Goal: Information Seeking & Learning: Check status

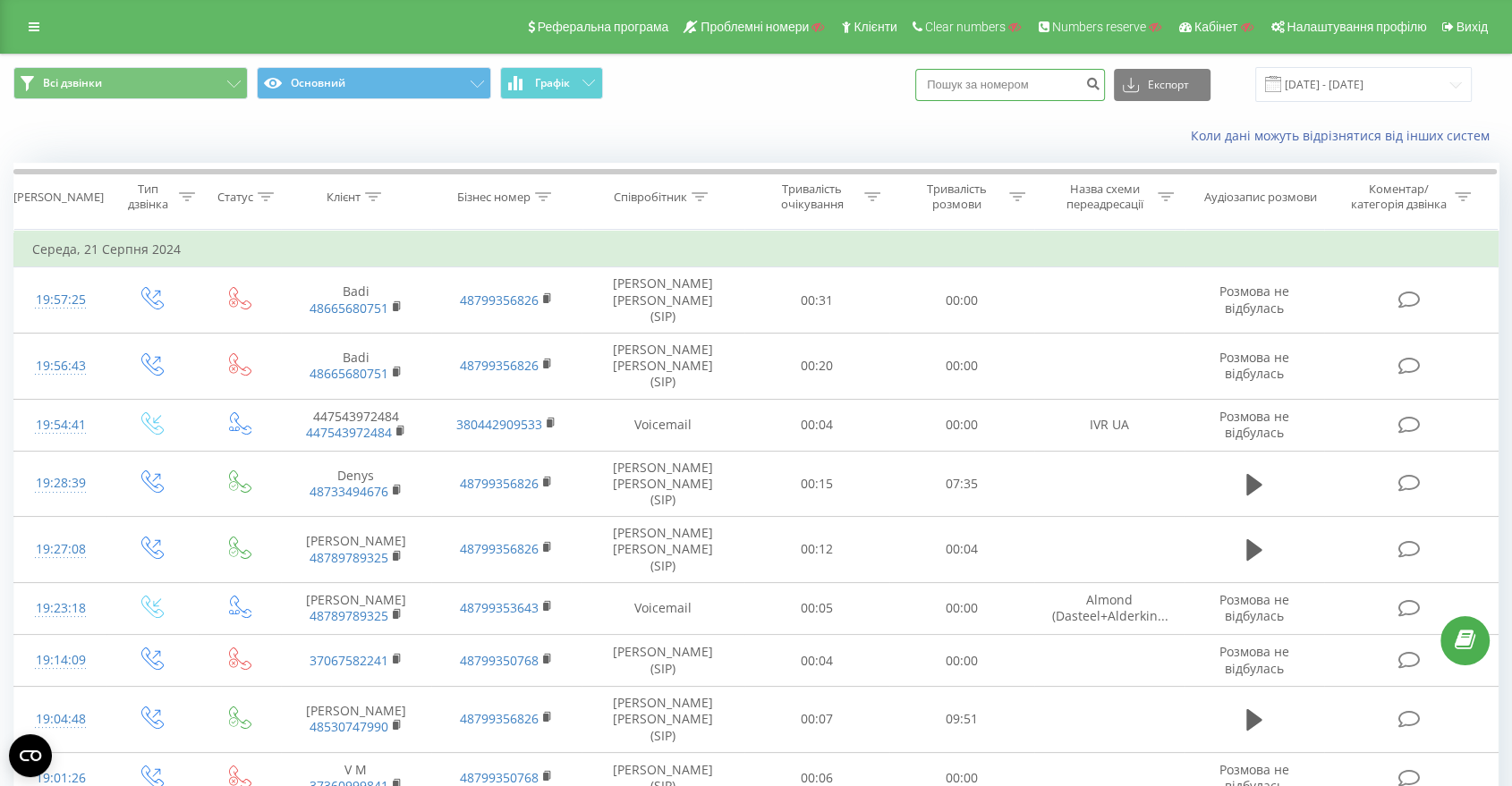
click at [1046, 84] on input at bounding box center [1010, 85] width 190 height 32
paste input "19173412104"
type input "19173412104"
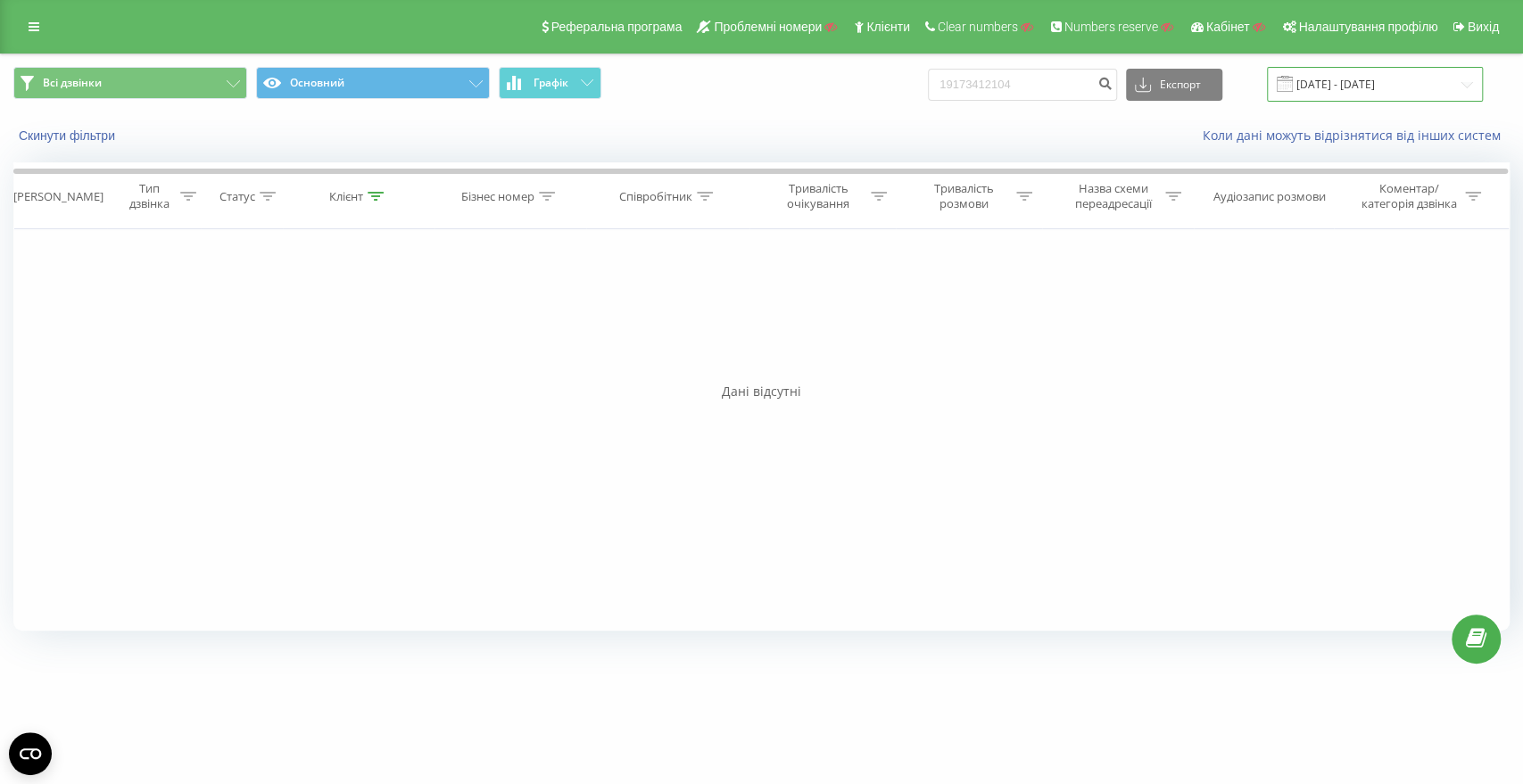
click at [1320, 85] on input "[DATE] - [DATE]" at bounding box center [1375, 84] width 216 height 35
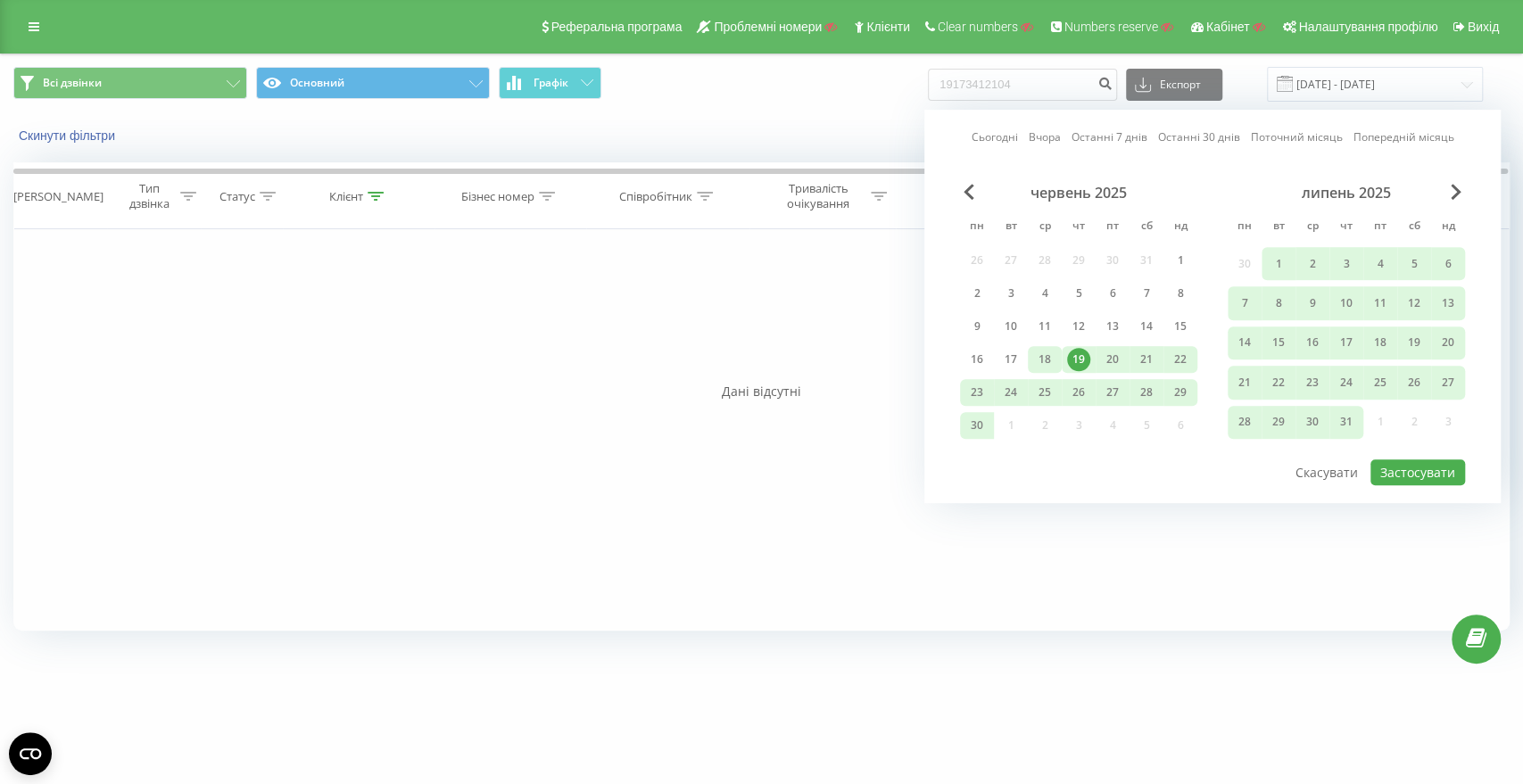
click at [1057, 356] on div "18" at bounding box center [1045, 360] width 34 height 27
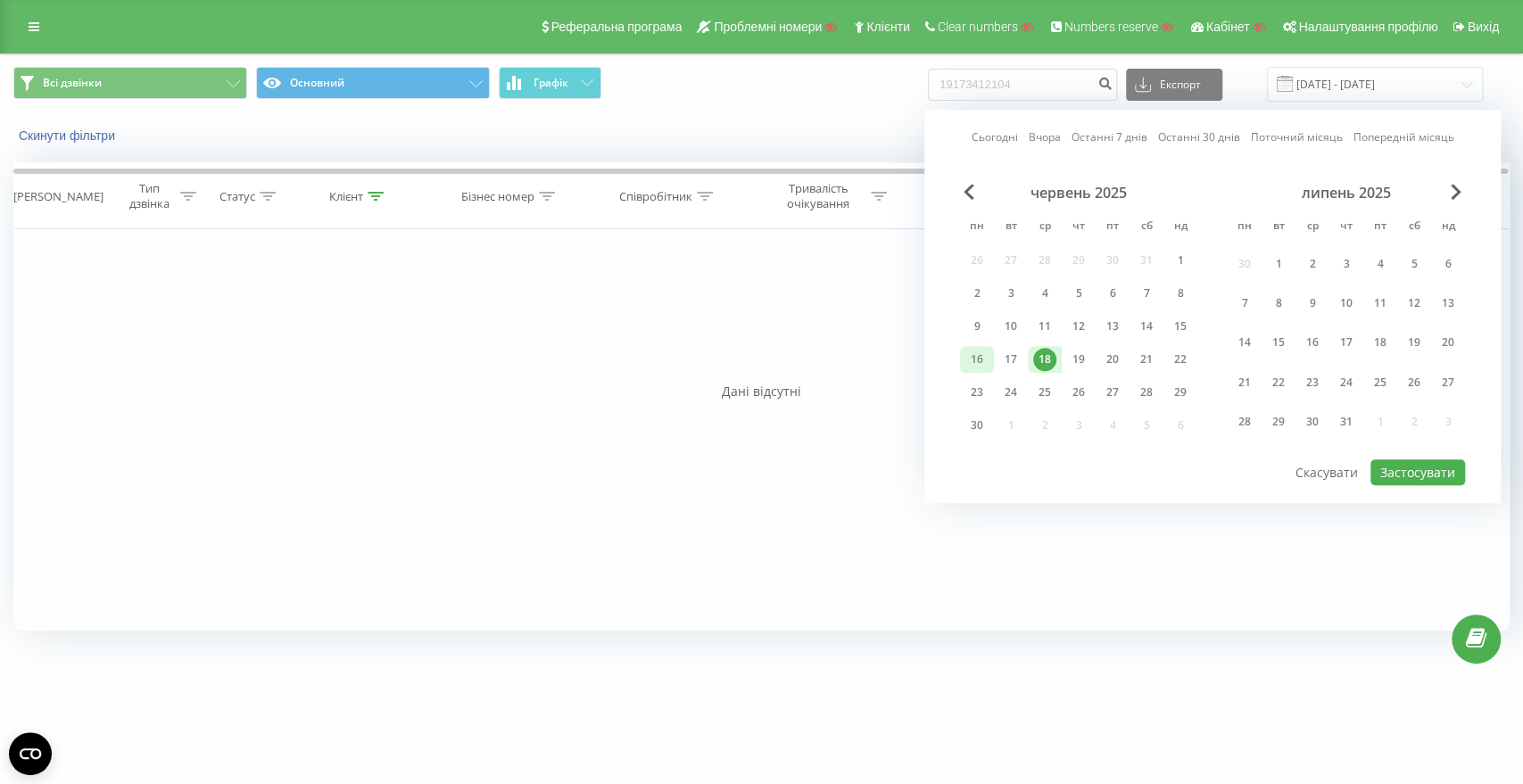
click at [978, 354] on div "16" at bounding box center [977, 360] width 23 height 23
click at [1447, 195] on div "липень 2025" at bounding box center [1346, 193] width 238 height 18
click at [1456, 194] on span "Next Month" at bounding box center [1456, 192] width 11 height 16
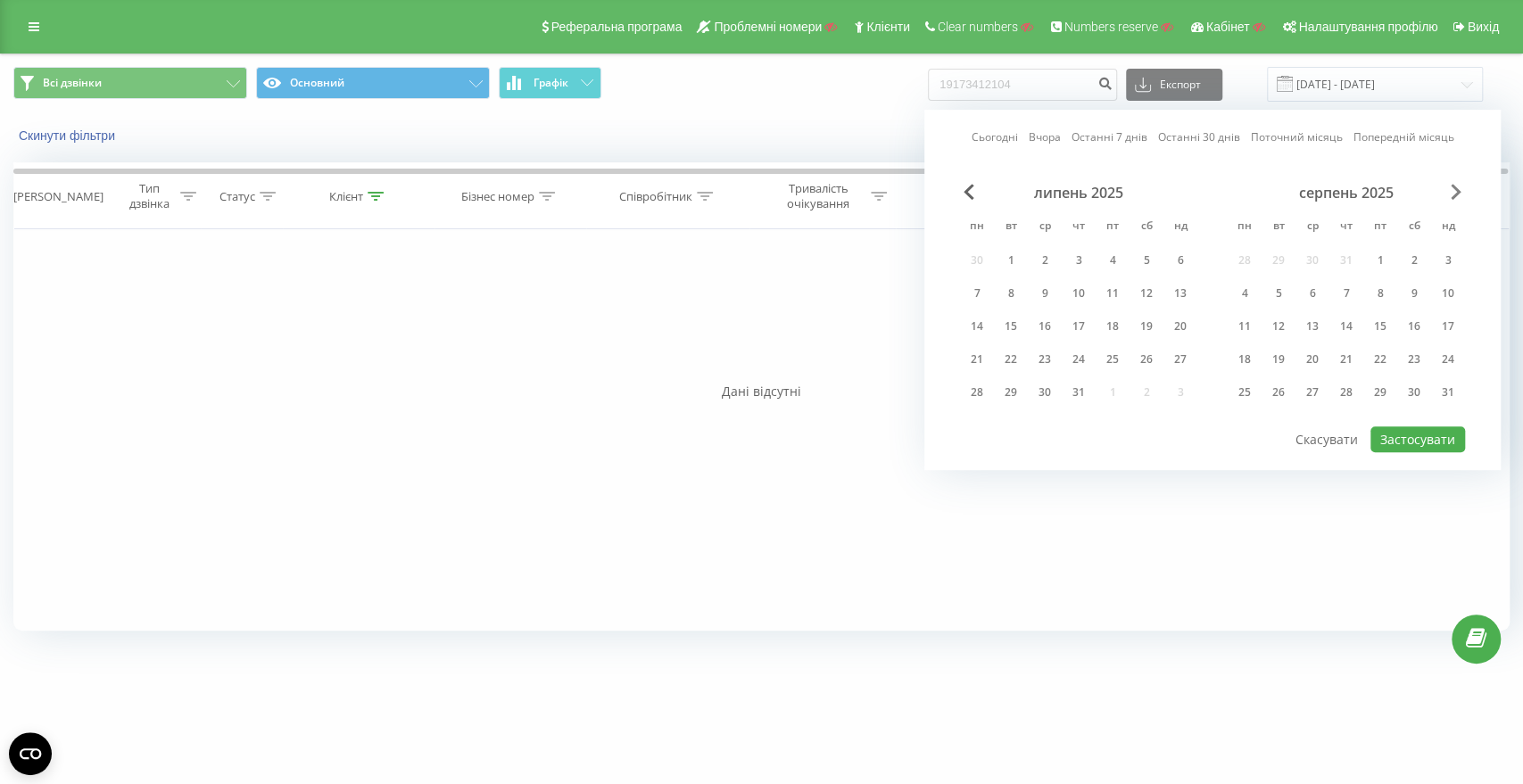
click at [1456, 194] on span "Next Month" at bounding box center [1456, 192] width 11 height 16
click at [1350, 392] on div "27" at bounding box center [1346, 392] width 23 height 23
click at [1399, 433] on button "Застосувати" at bounding box center [1418, 438] width 95 height 26
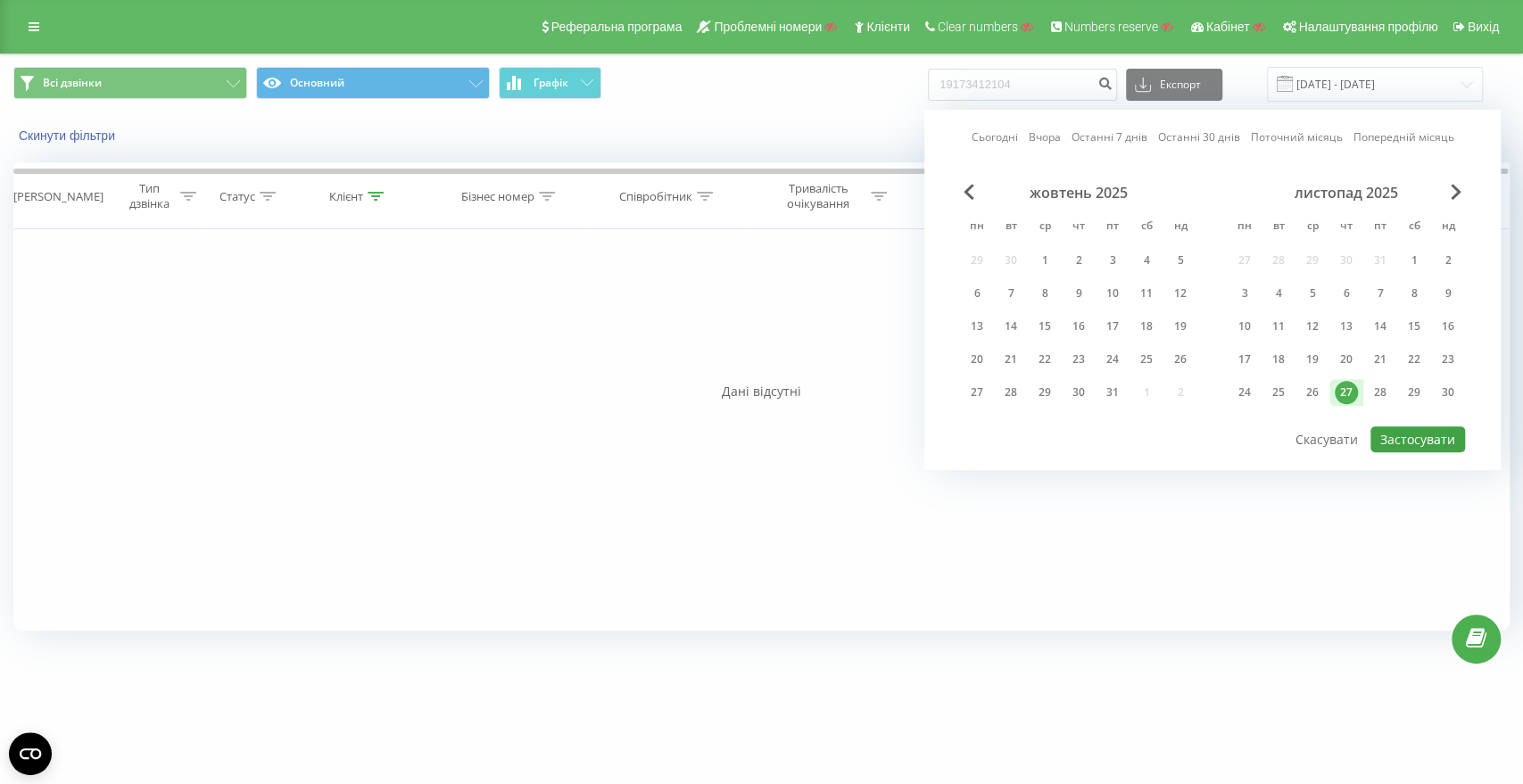
type input "27.11.2025 - 27.11.2025"
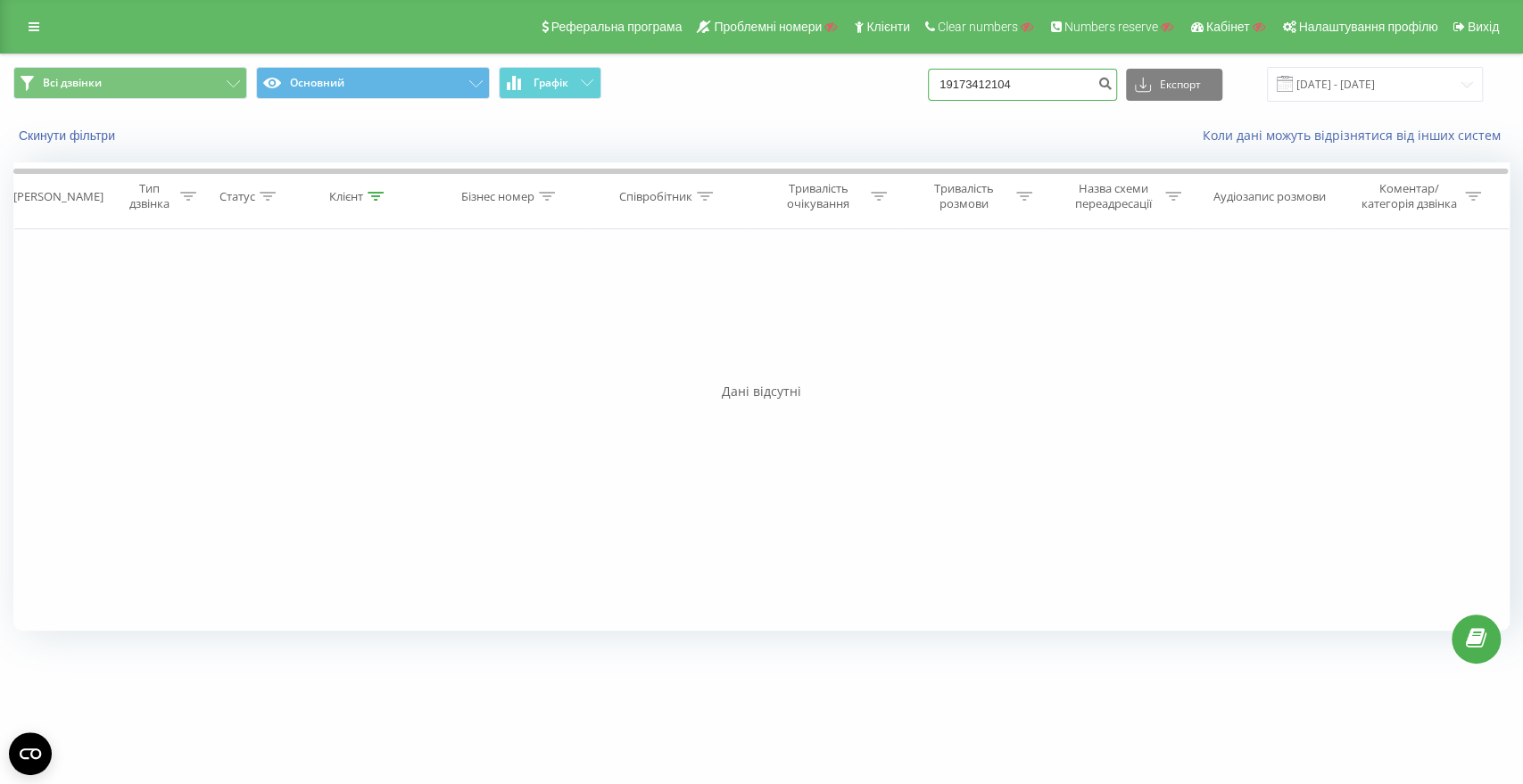
click at [1000, 89] on input "19173412104" at bounding box center [1023, 85] width 189 height 32
paste input "19173412104"
type input "19173412104"
click at [1330, 84] on input "[DATE] - [DATE]" at bounding box center [1375, 84] width 216 height 35
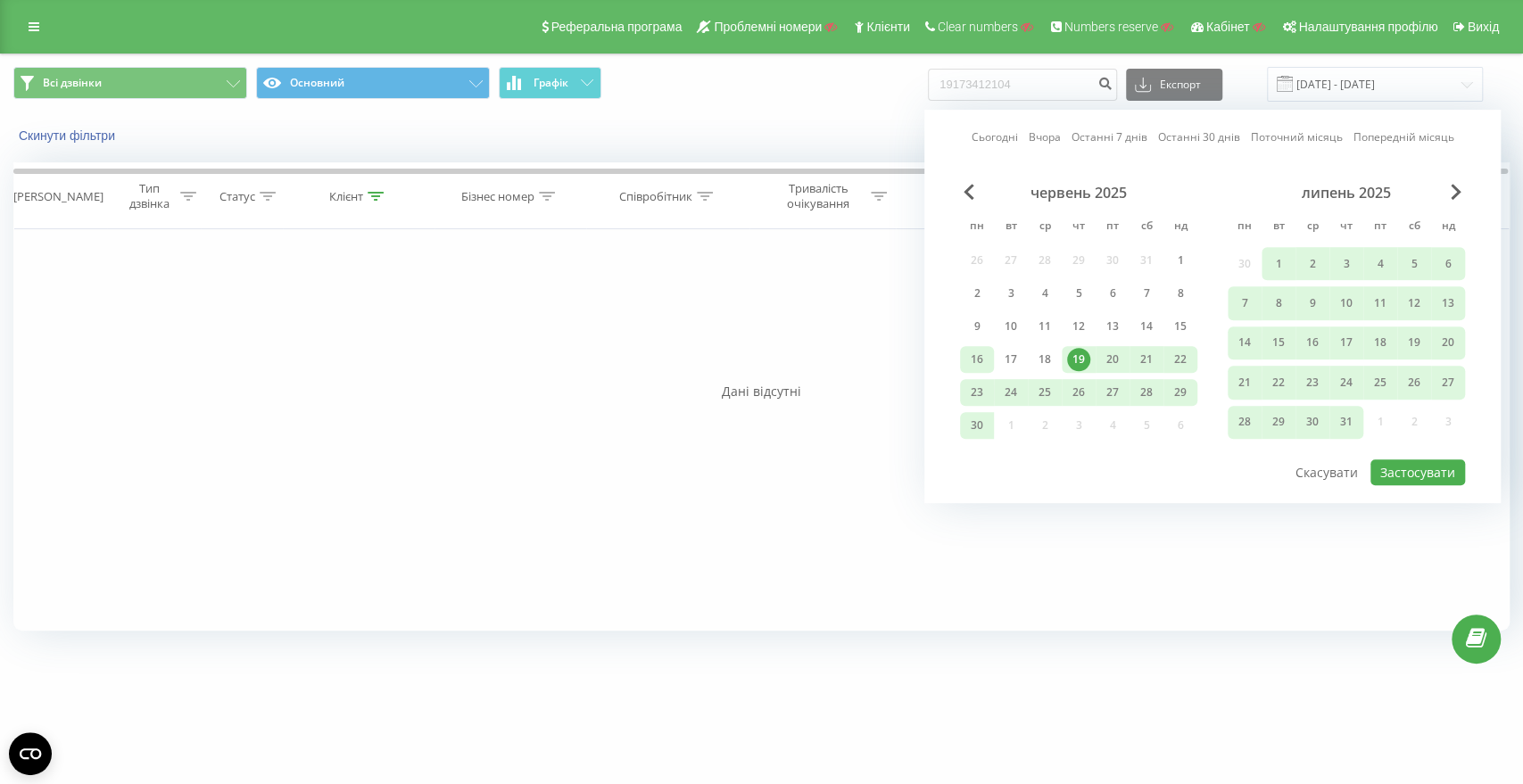
click at [971, 358] on div "16" at bounding box center [977, 360] width 23 height 23
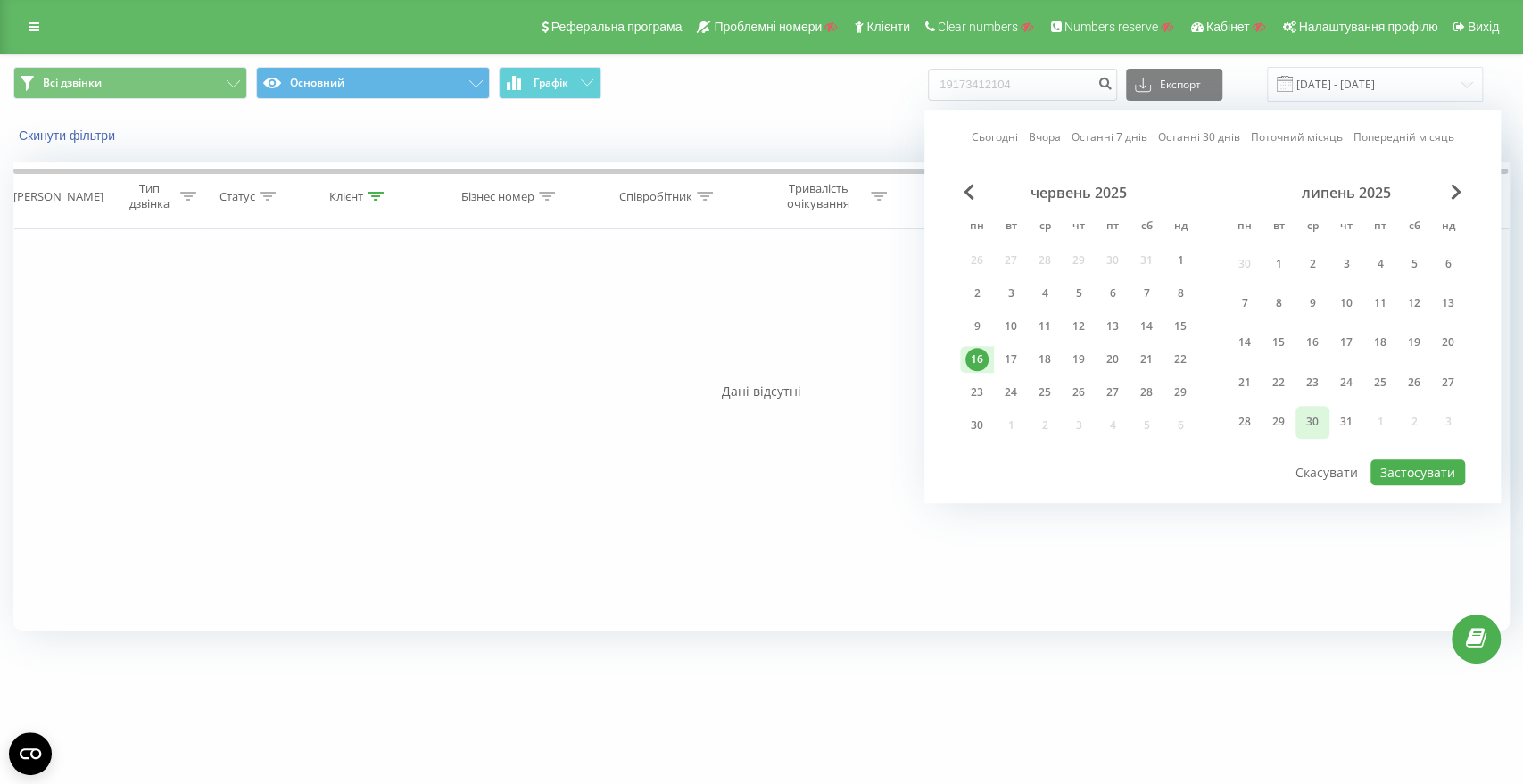
click at [1306, 425] on div "30" at bounding box center [1312, 421] width 23 height 23
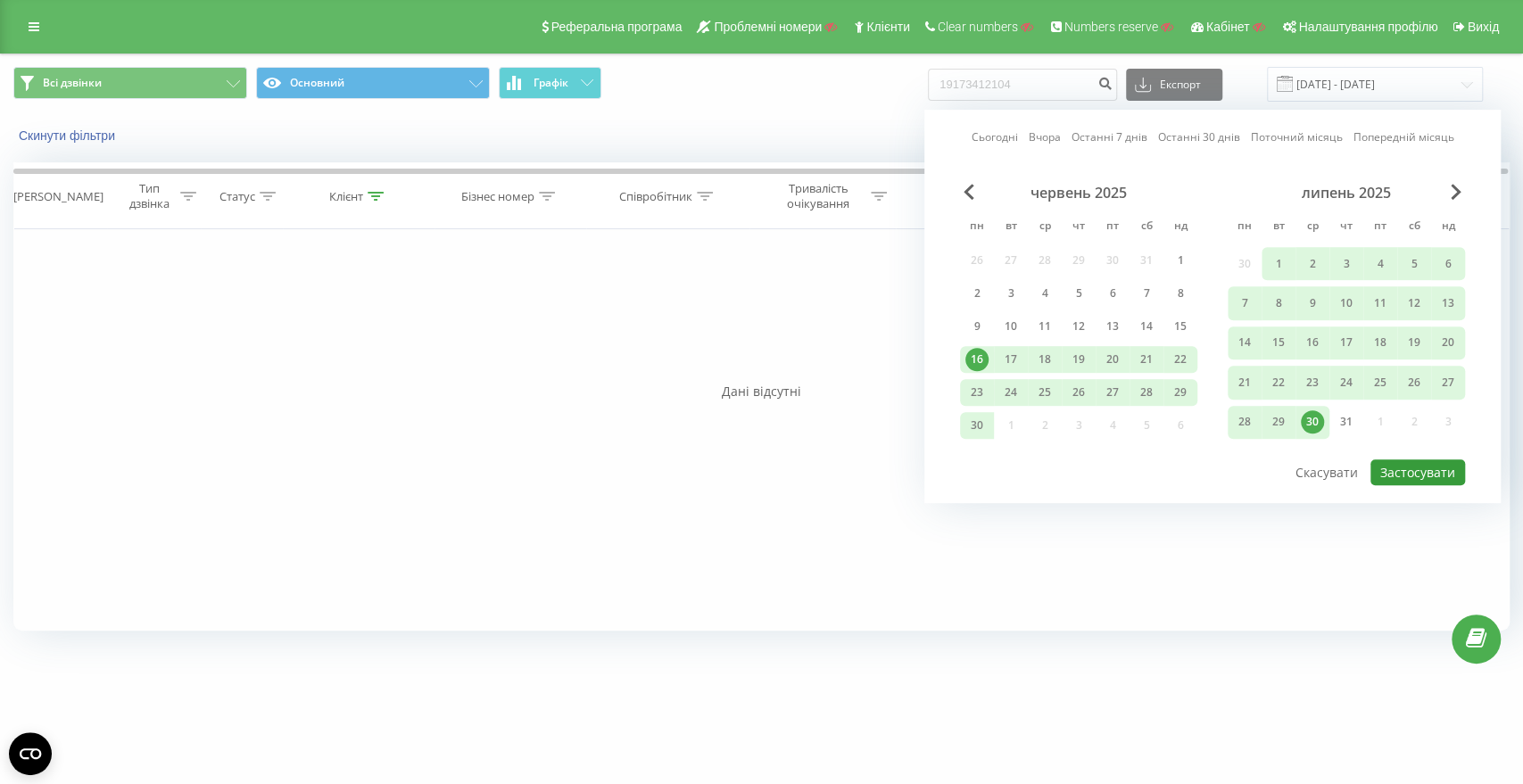
click at [1416, 464] on button "Застосувати" at bounding box center [1418, 471] width 95 height 26
type input "[DATE] - [DATE]"
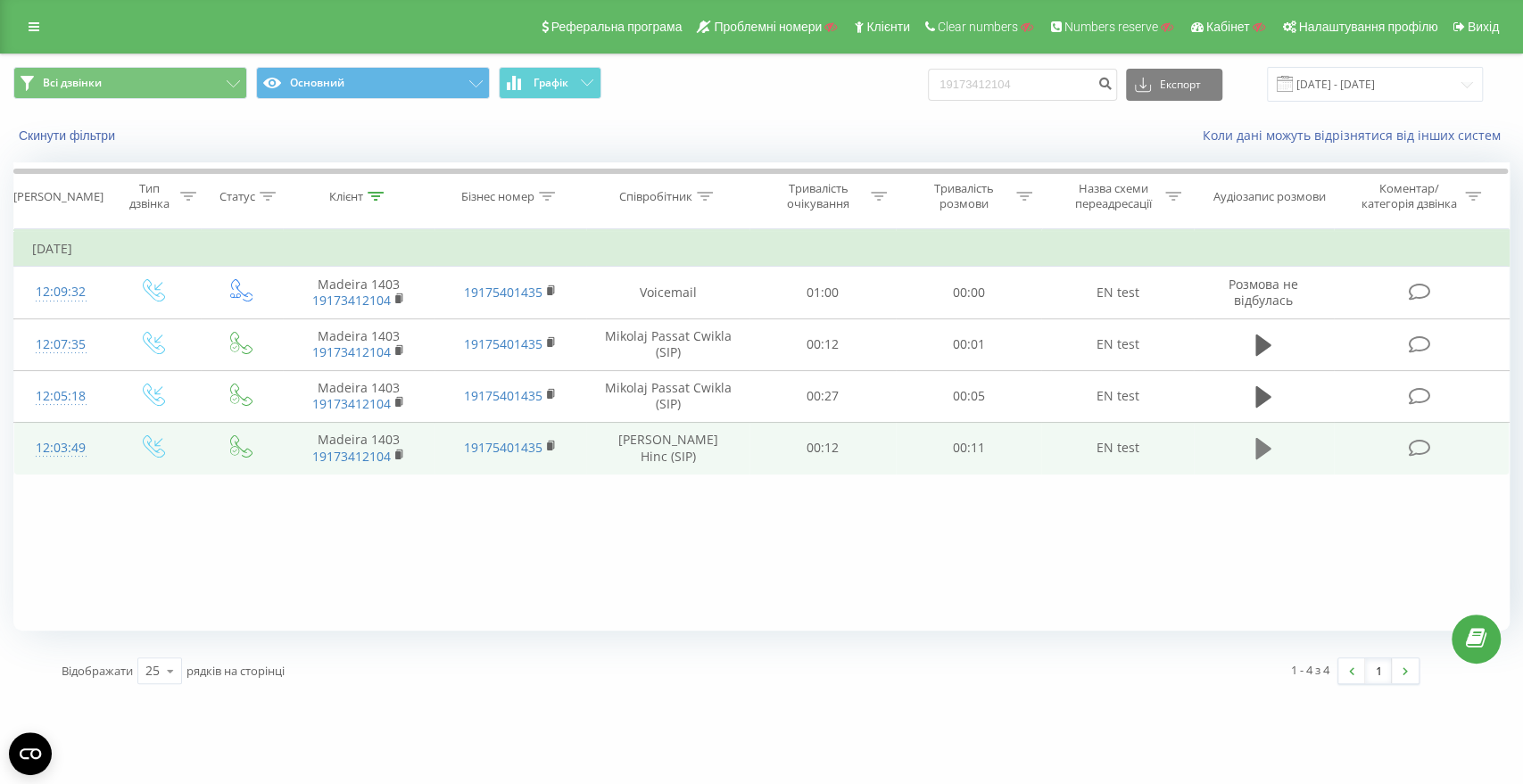
click at [1262, 451] on icon at bounding box center [1263, 448] width 16 height 21
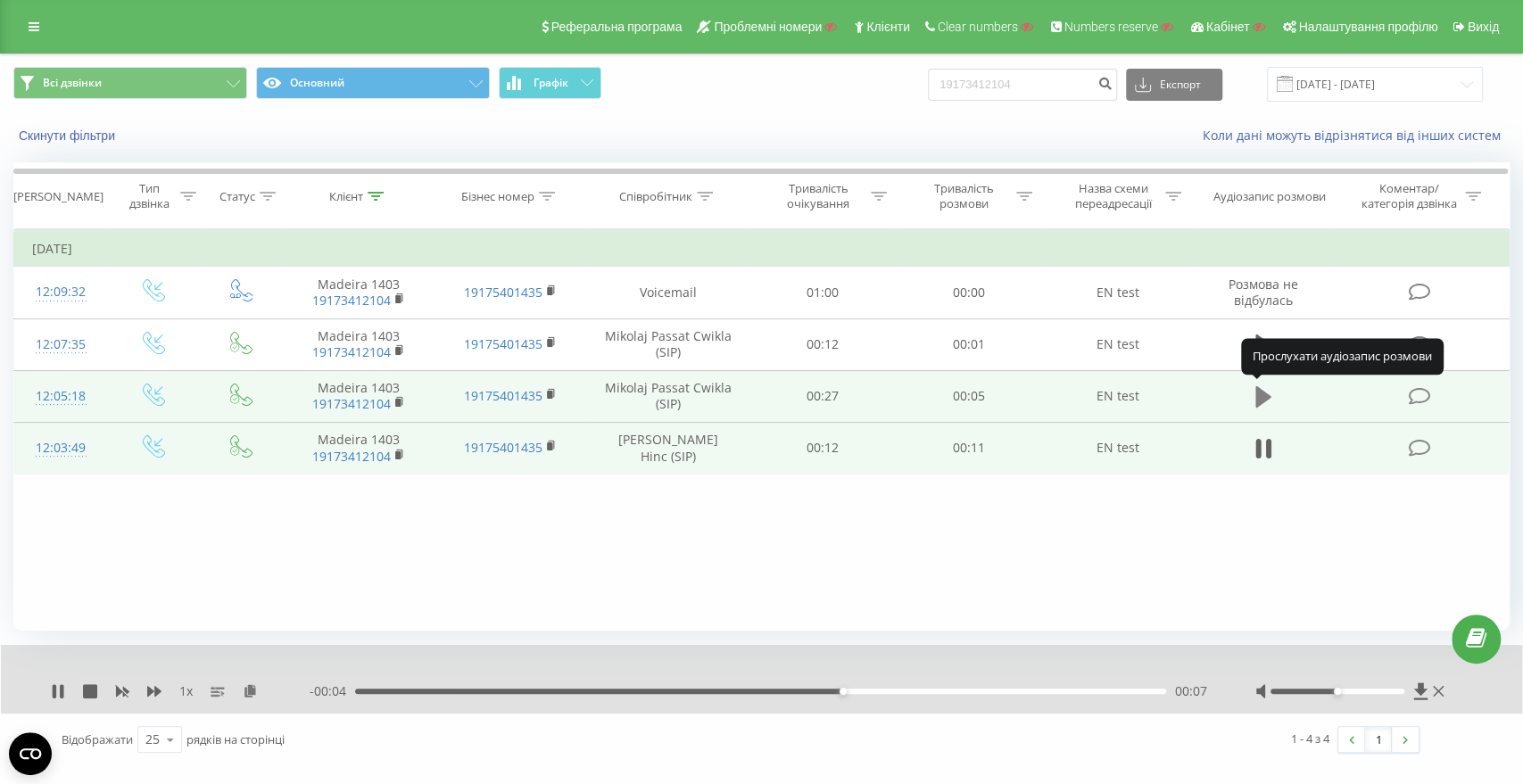
click at [1263, 397] on icon at bounding box center [1263, 396] width 16 height 21
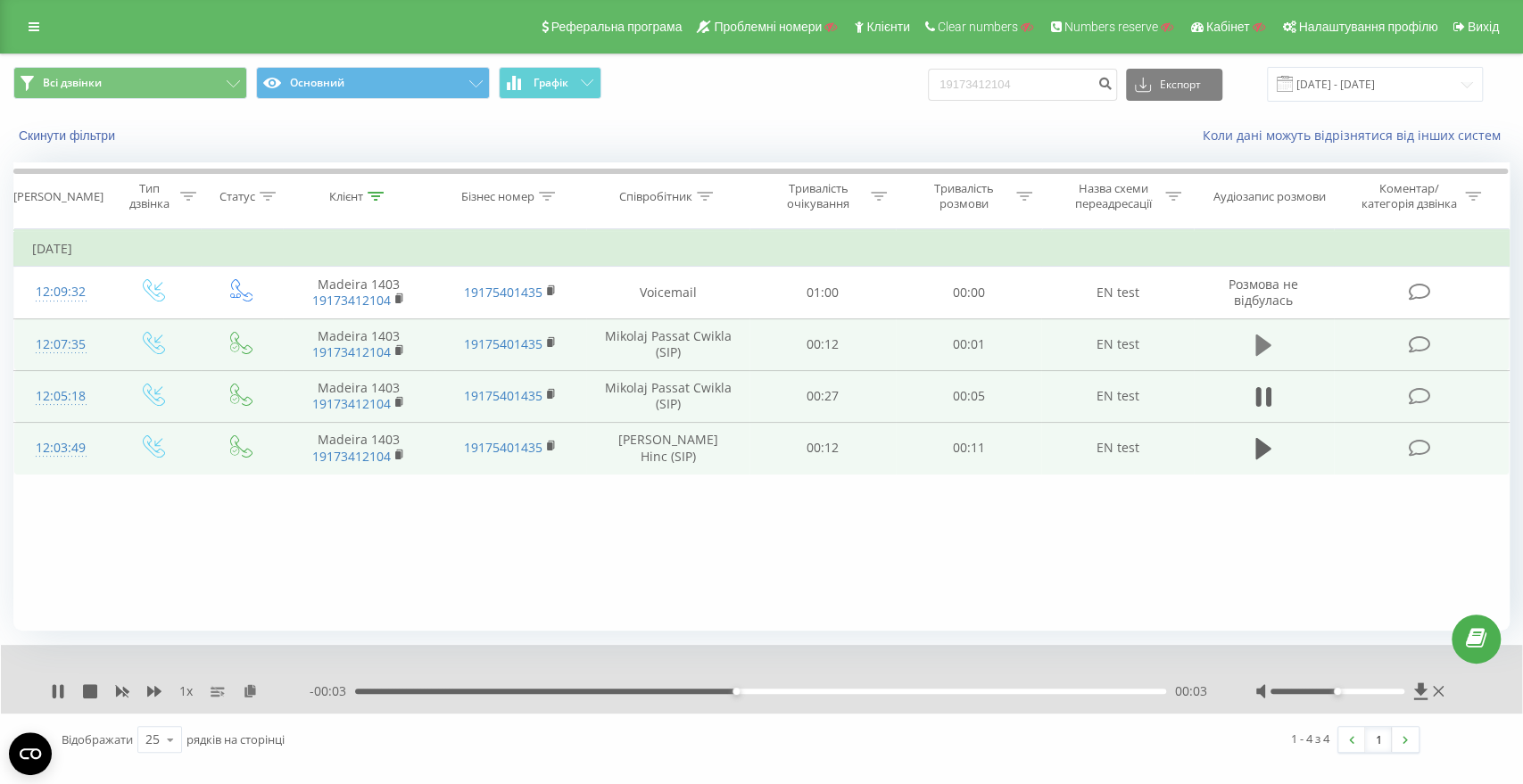
click at [1259, 354] on icon at bounding box center [1263, 346] width 16 height 25
click at [547, 346] on rect at bounding box center [549, 343] width 5 height 8
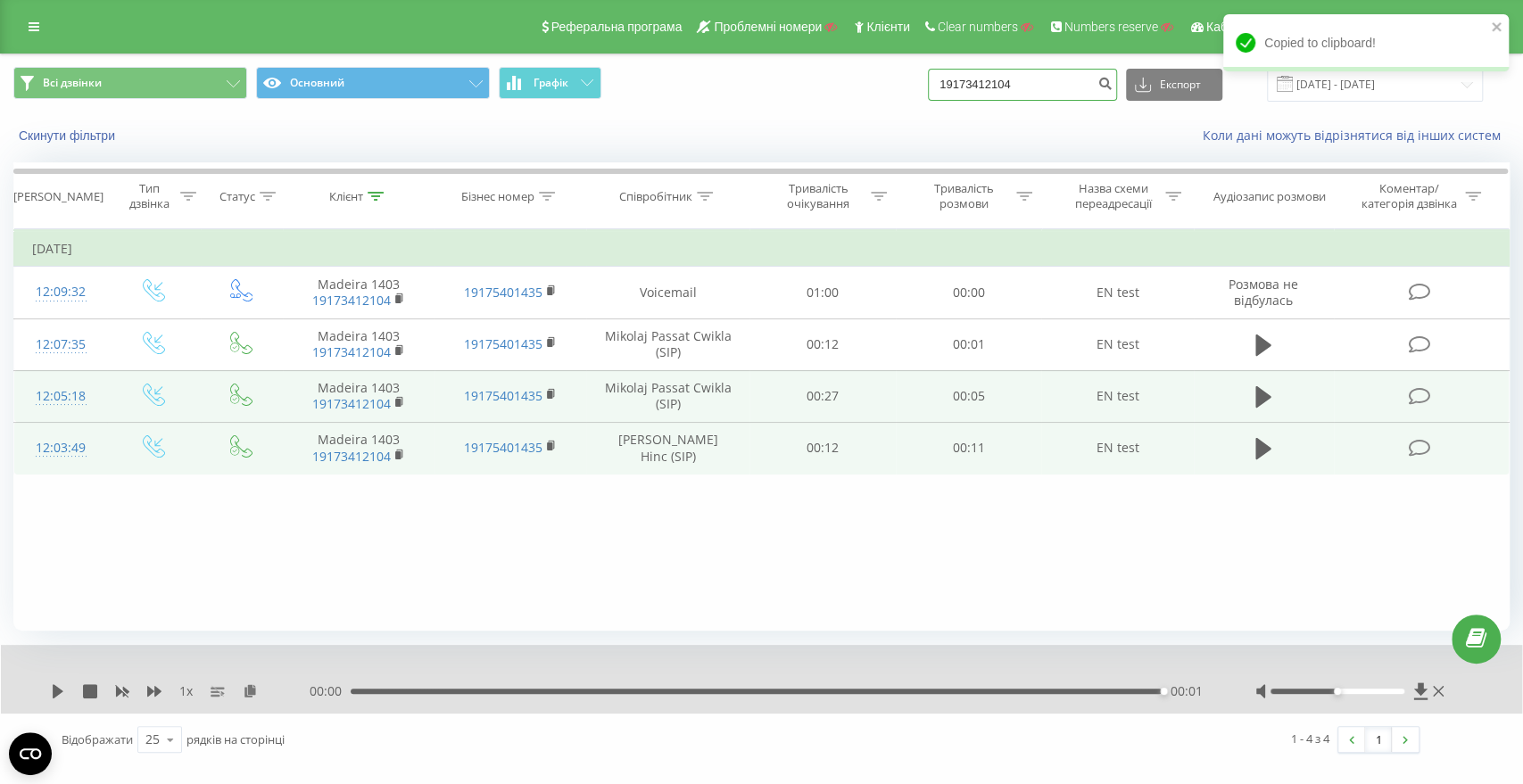
click at [990, 87] on input "19173412104" at bounding box center [1023, 85] width 189 height 32
paste input "5401435"
type input "19175401435"
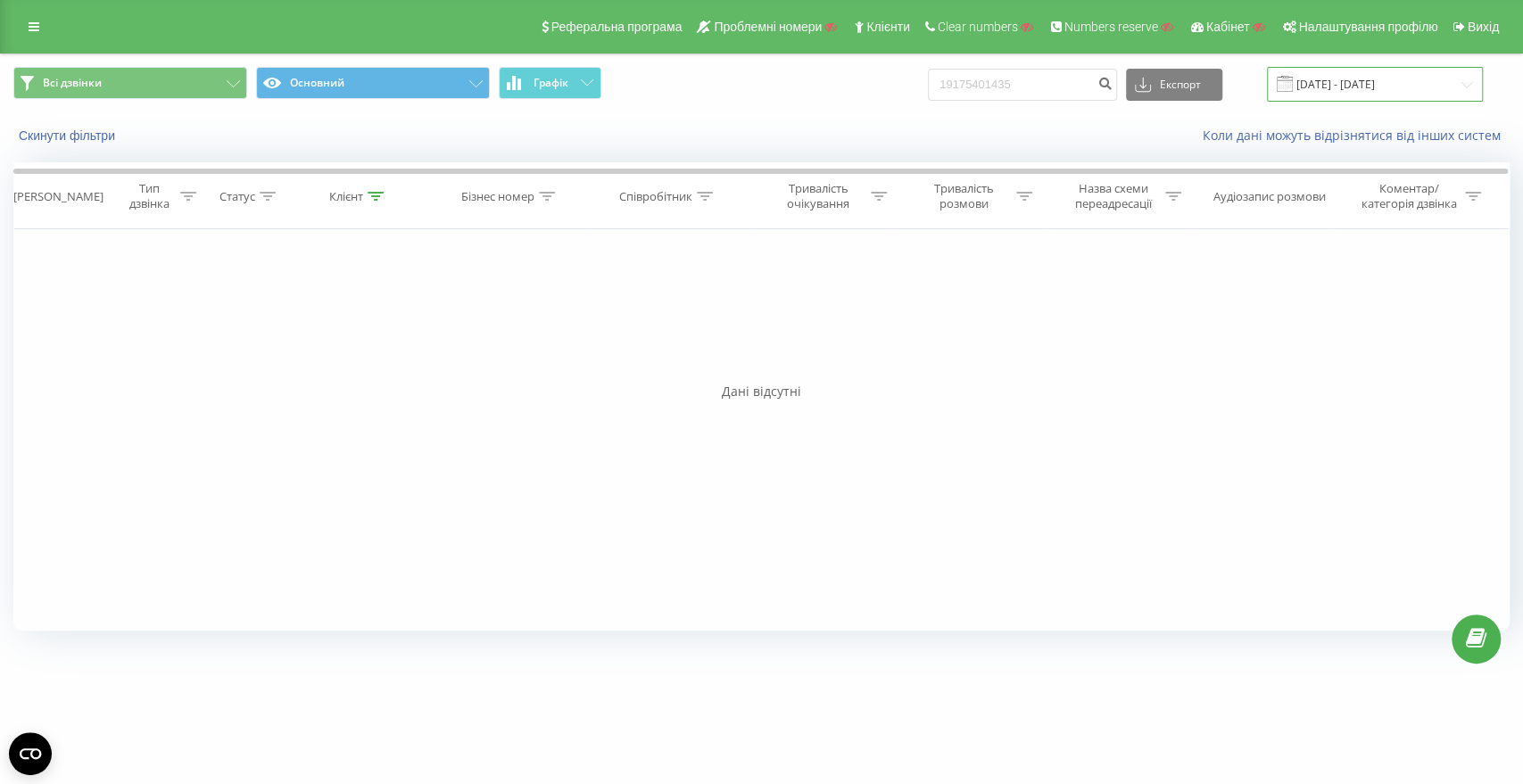
click at [1379, 83] on input "[DATE] - [DATE]" at bounding box center [1375, 84] width 216 height 35
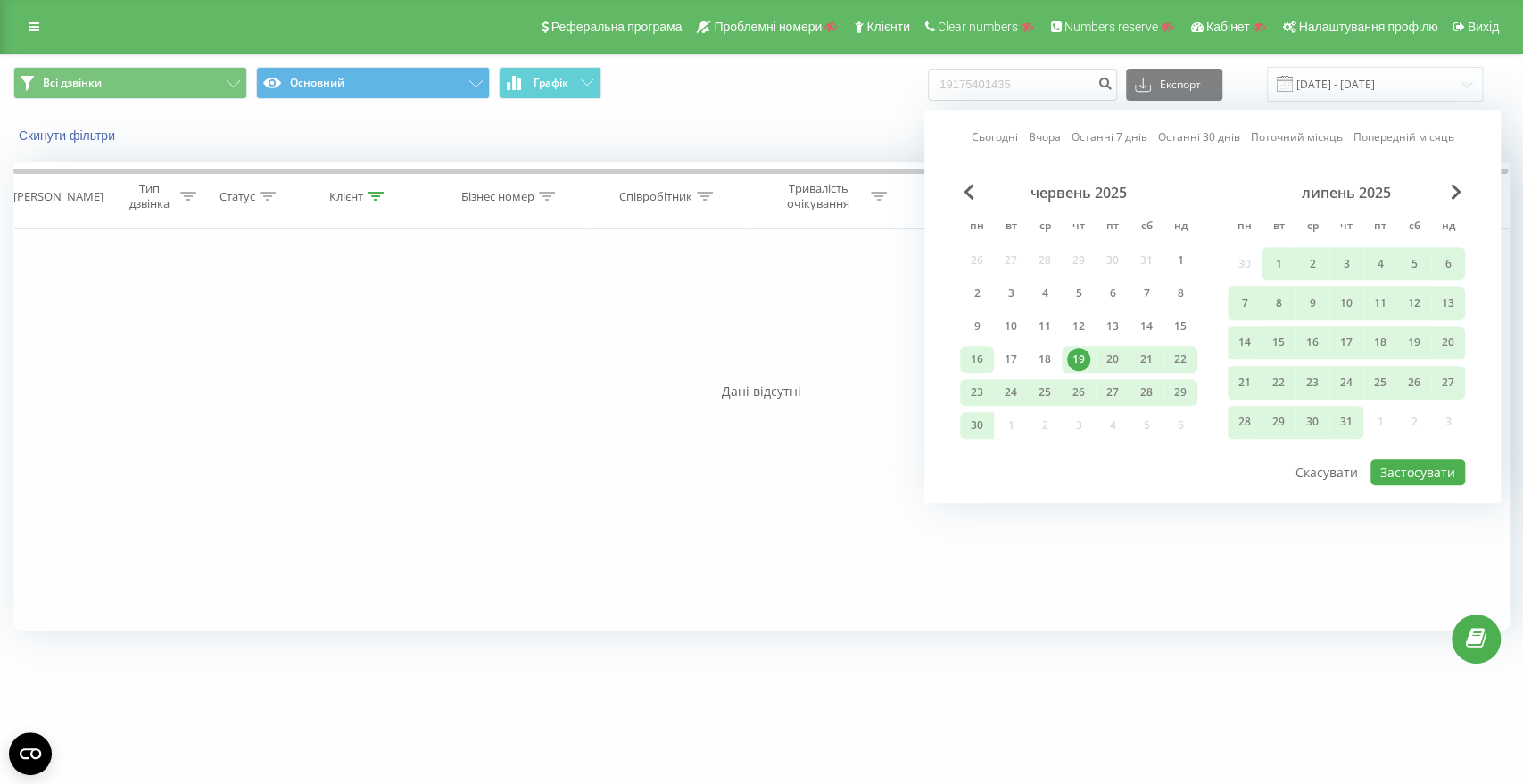
click at [982, 354] on div "16" at bounding box center [977, 360] width 23 height 23
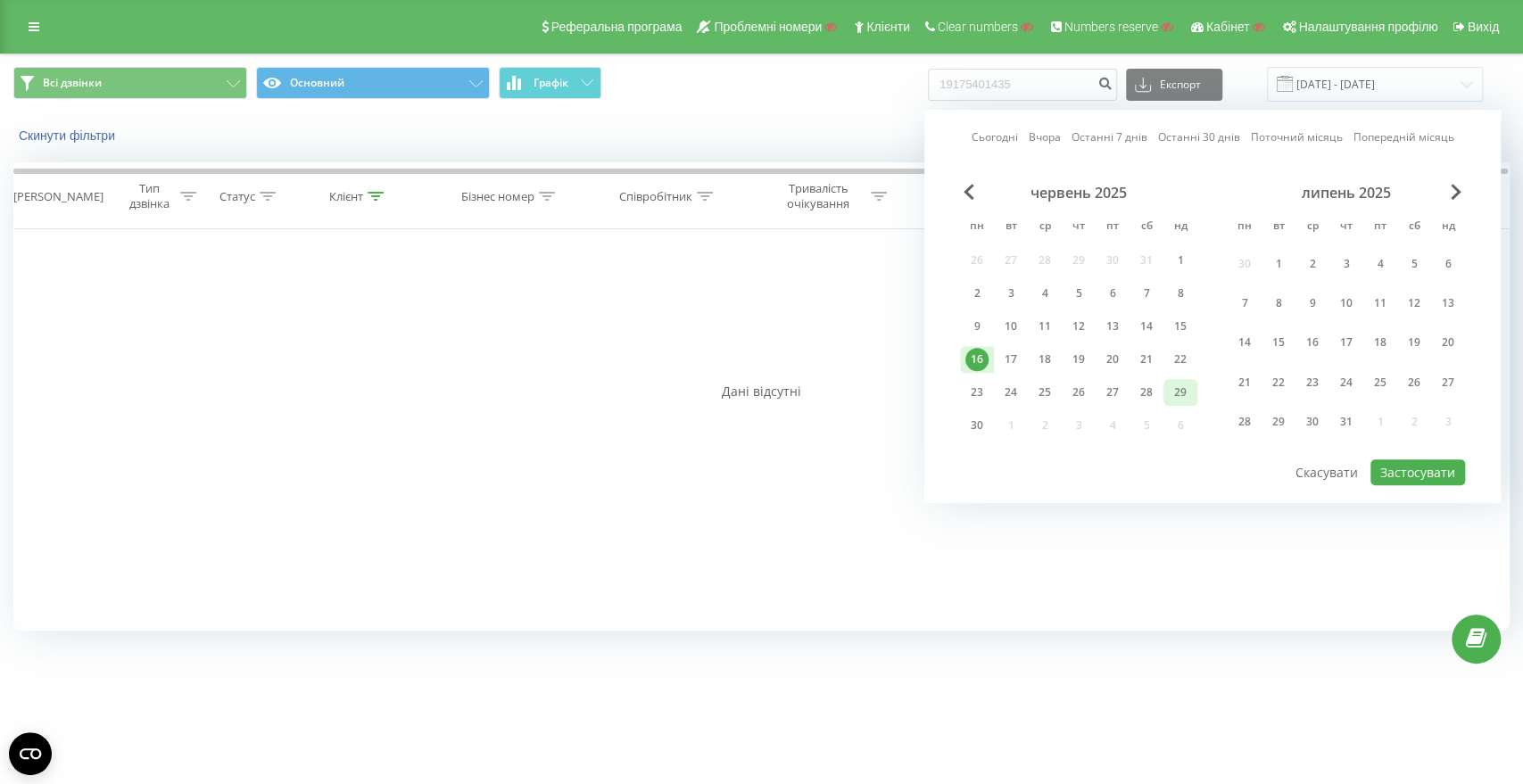
click at [1168, 391] on div "29" at bounding box center [1180, 392] width 23 height 23
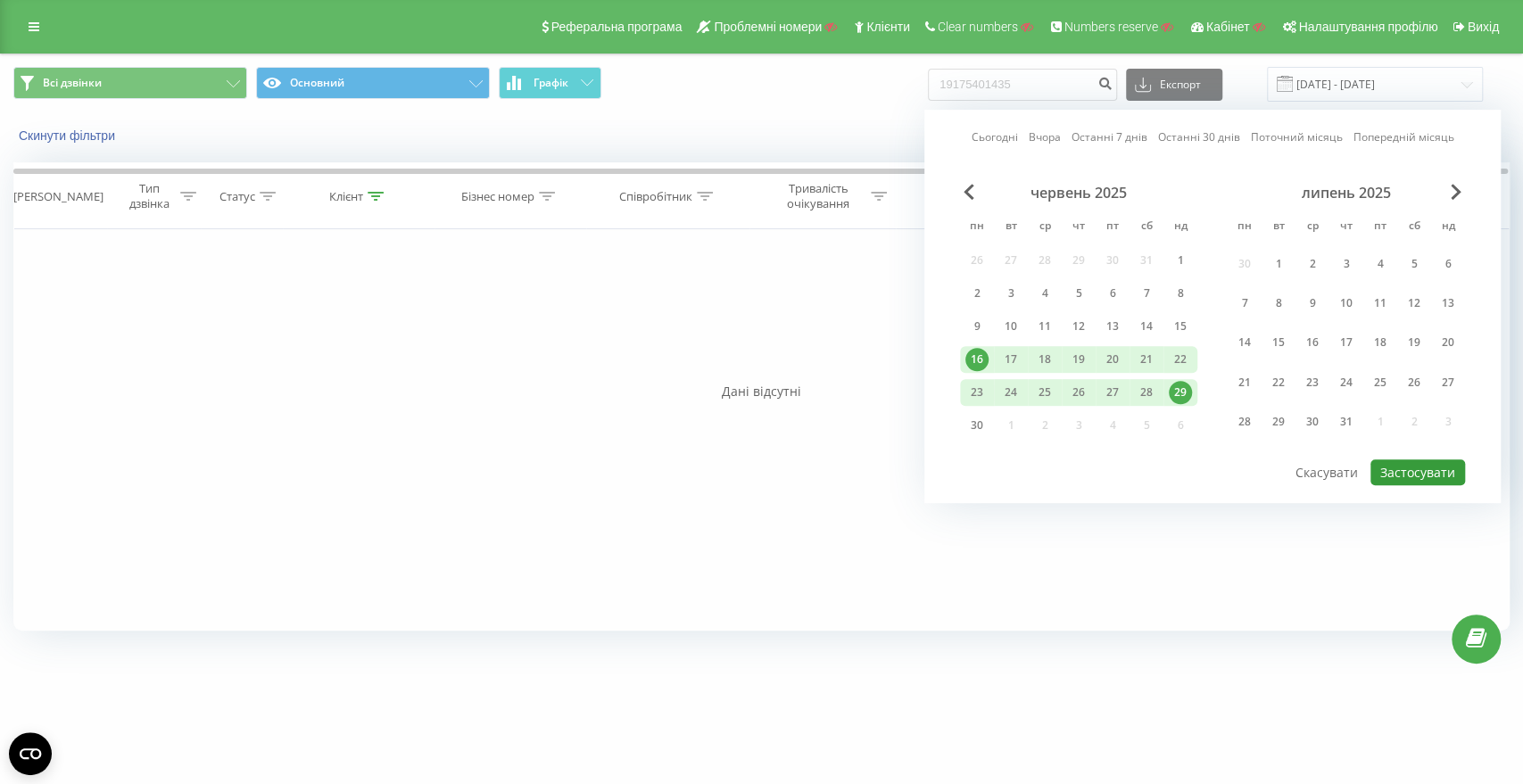
click at [1413, 463] on button "Застосувати" at bounding box center [1418, 471] width 95 height 26
type input "16.06.2025 - 29.06.2025"
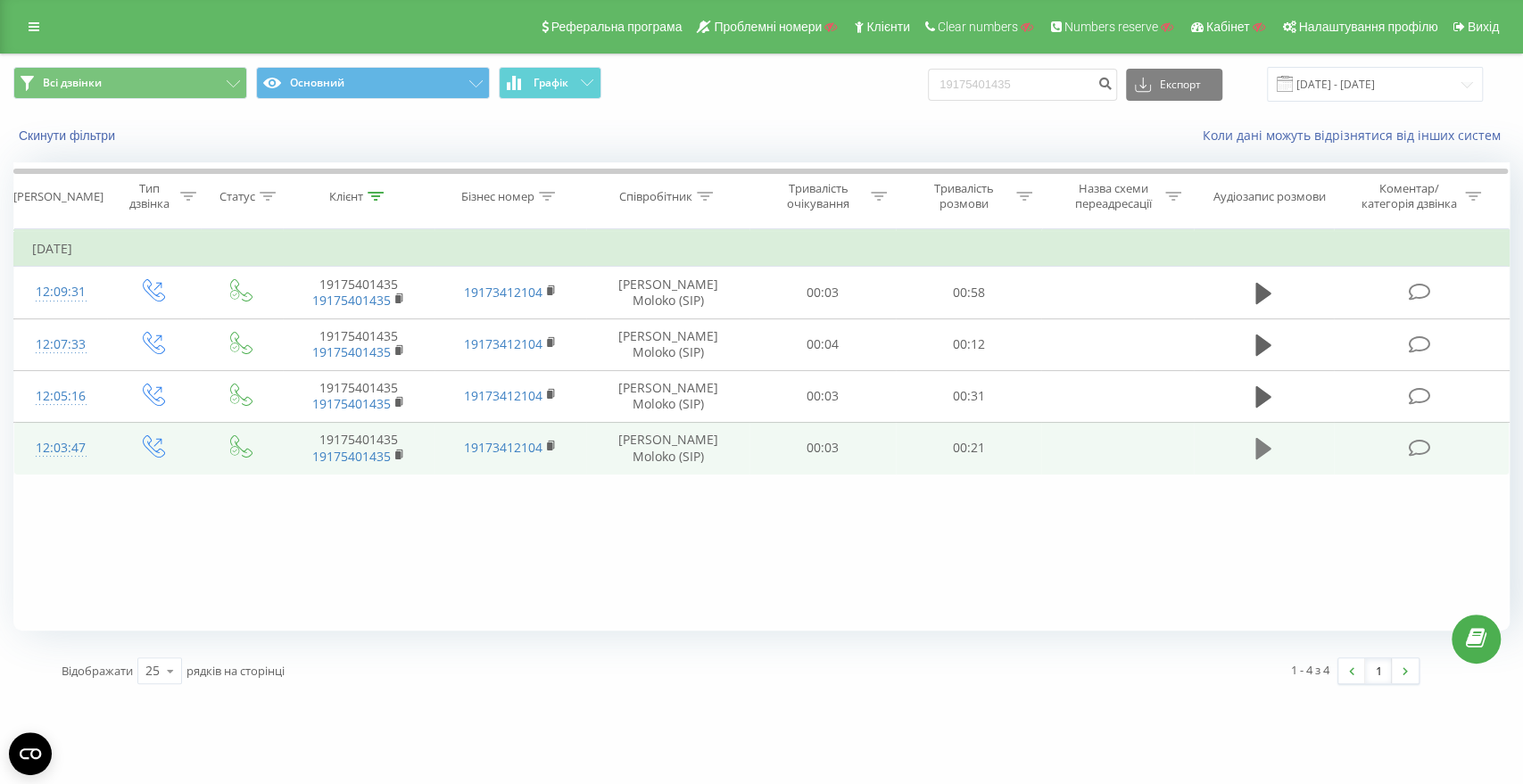
click at [1251, 455] on button at bounding box center [1263, 448] width 27 height 27
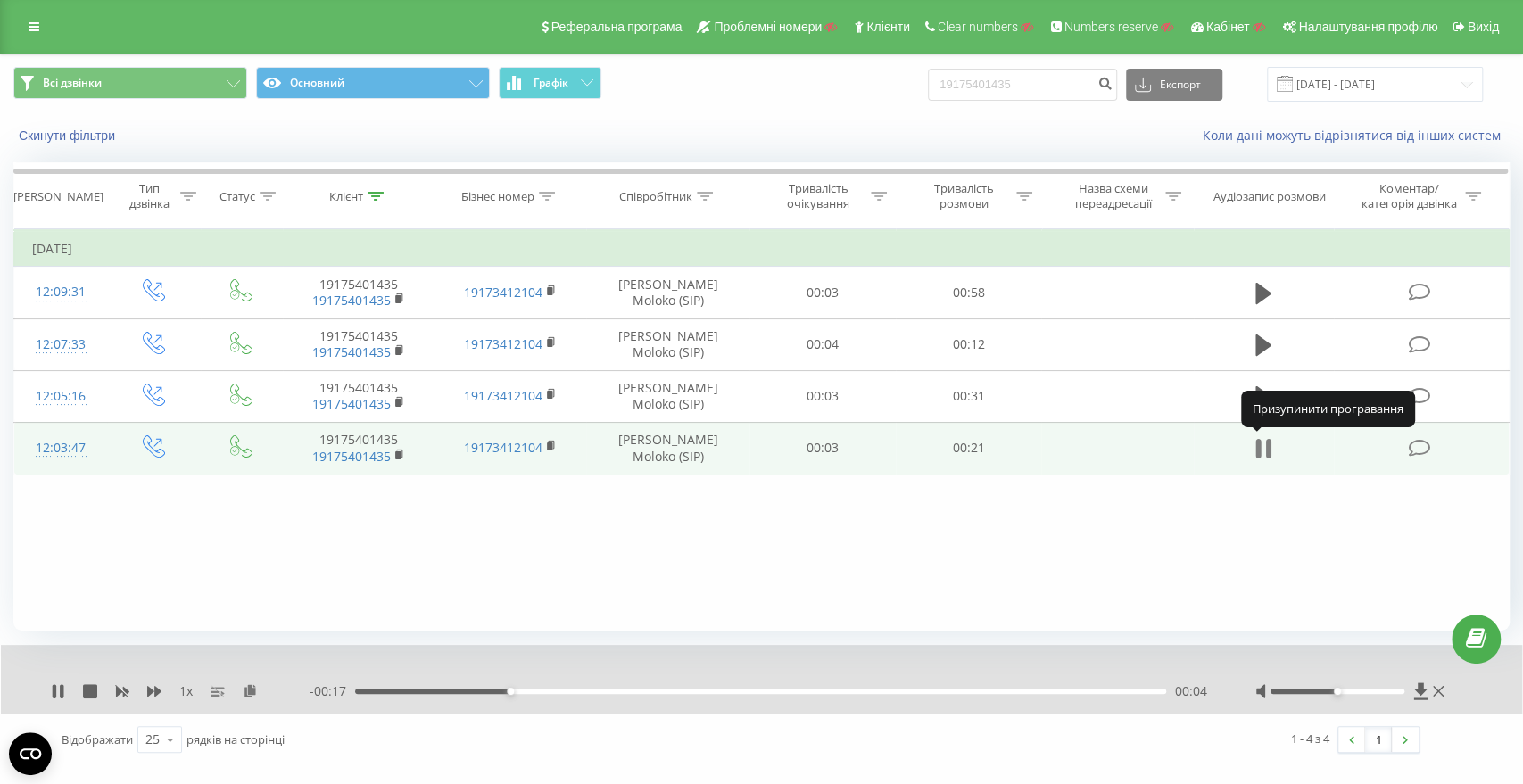
click at [1263, 452] on icon at bounding box center [1263, 448] width 16 height 25
click at [249, 692] on icon at bounding box center [250, 690] width 15 height 13
